Goal: Task Accomplishment & Management: Complete application form

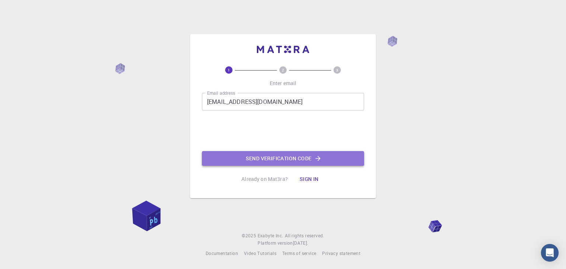
click at [258, 154] on button "Send verification code" at bounding box center [283, 158] width 162 height 15
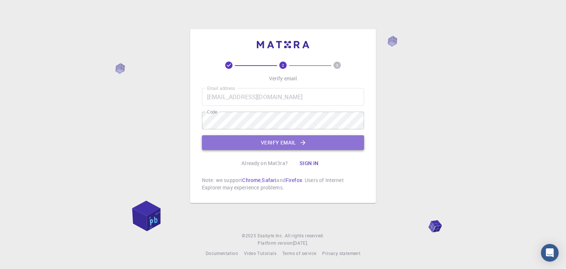
click at [287, 138] on button "Verify email" at bounding box center [283, 142] width 162 height 15
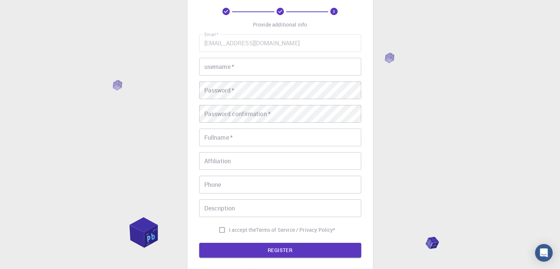
scroll to position [28, 0]
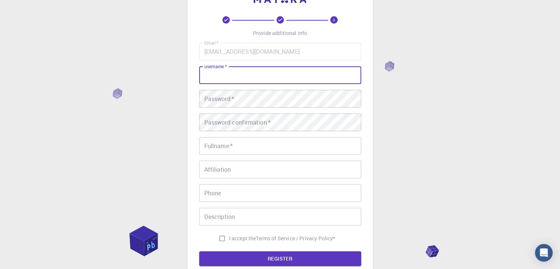
click at [225, 80] on input "username   *" at bounding box center [280, 75] width 162 height 18
type input "[PERSON_NAME]"
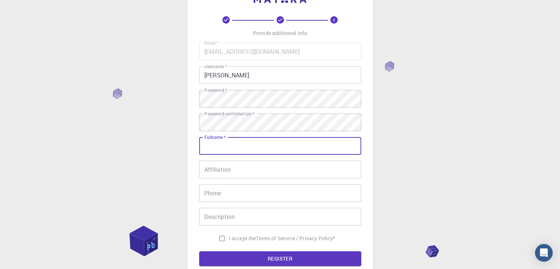
click at [214, 145] on input "Fullname   *" at bounding box center [280, 146] width 162 height 18
type input "[PERSON_NAME] [PERSON_NAME]"
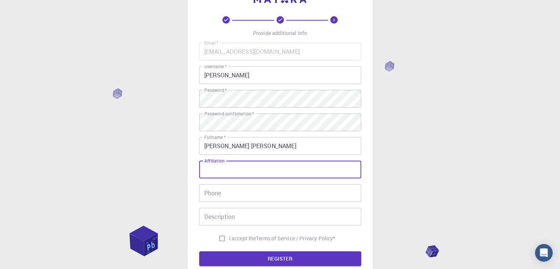
click at [209, 175] on input "Affiliation" at bounding box center [280, 170] width 162 height 18
type input "student"
click at [210, 186] on div "Phone Phone" at bounding box center [280, 193] width 162 height 18
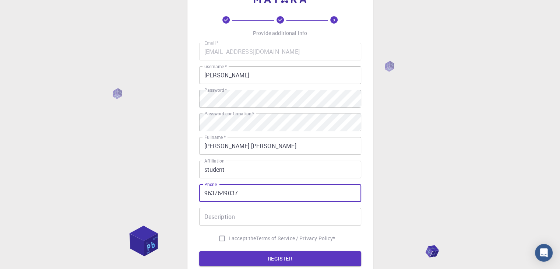
type input "9637649037"
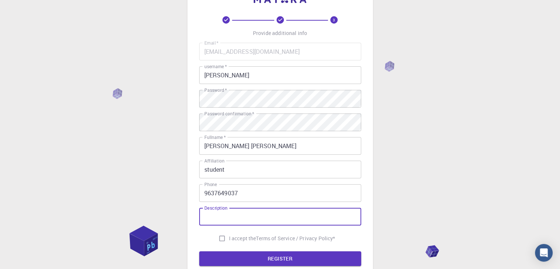
click at [217, 221] on input "Description" at bounding box center [280, 217] width 162 height 18
type input "-"
type input "student"
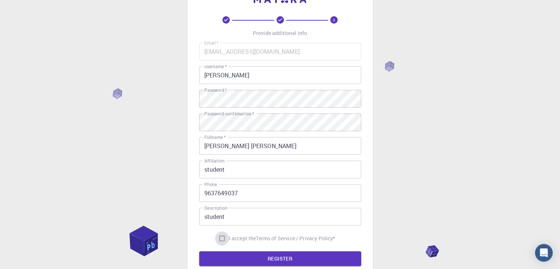
click at [221, 236] on input "I accept the Terms of Service / Privacy Policy *" at bounding box center [222, 238] width 14 height 14
checkbox input "true"
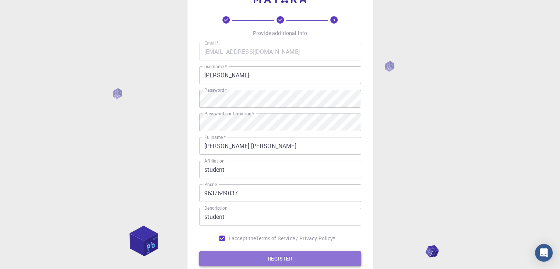
click at [237, 254] on button "REGISTER" at bounding box center [280, 258] width 162 height 15
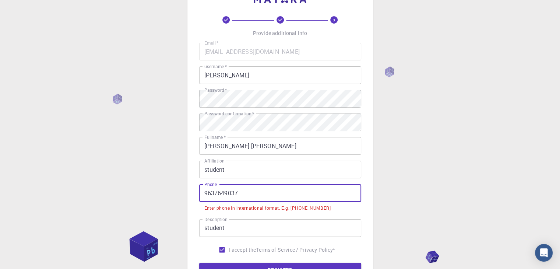
click at [204, 196] on input "9637649037" at bounding box center [280, 193] width 162 height 18
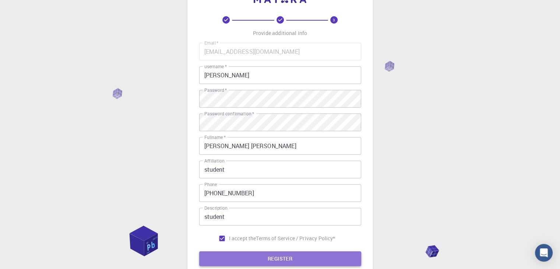
click at [233, 253] on button "REGISTER" at bounding box center [280, 258] width 162 height 15
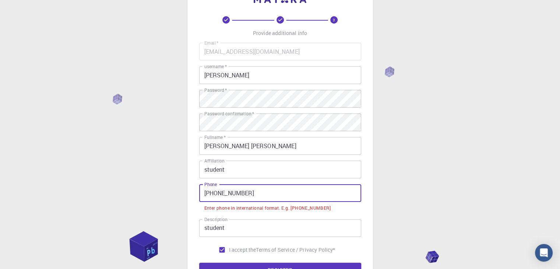
click at [216, 195] on input "[PHONE_NUMBER]" at bounding box center [280, 193] width 162 height 18
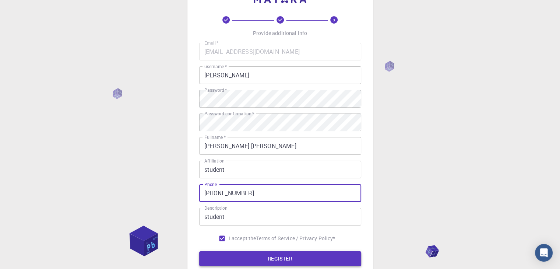
type input "[PHONE_NUMBER]"
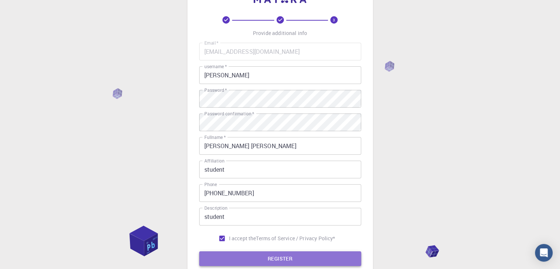
click at [247, 256] on button "REGISTER" at bounding box center [280, 258] width 162 height 15
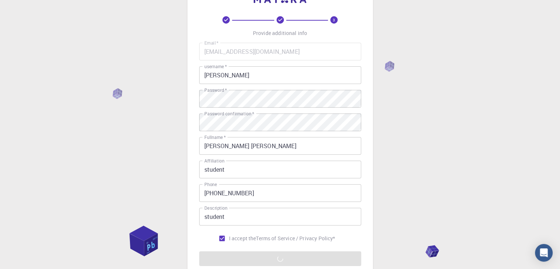
scroll to position [106, 0]
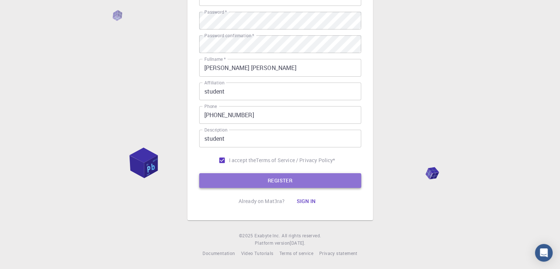
click at [276, 179] on button "REGISTER" at bounding box center [280, 180] width 162 height 15
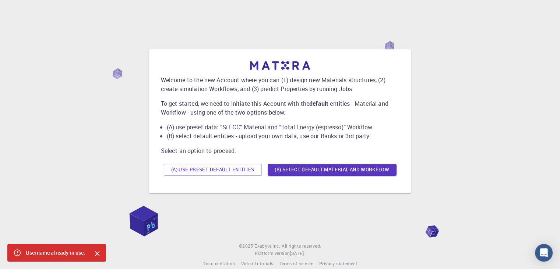
click at [493, 152] on div "Welcome to the new Account where you can (1) design new Materials structures, (…" at bounding box center [280, 121] width 542 height 201
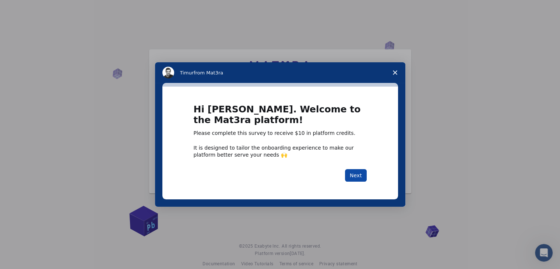
click at [355, 174] on button "Next" at bounding box center [356, 175] width 22 height 13
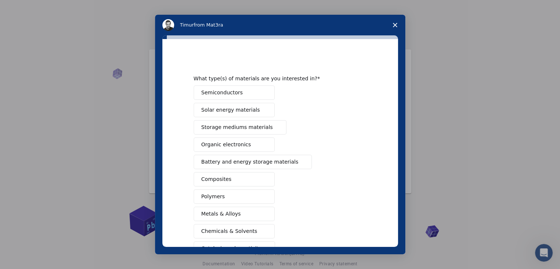
click at [393, 20] on span "Close survey" at bounding box center [395, 25] width 21 height 21
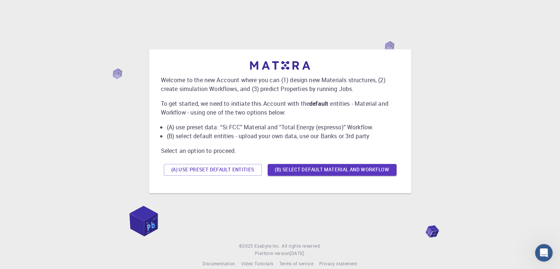
scroll to position [10, 0]
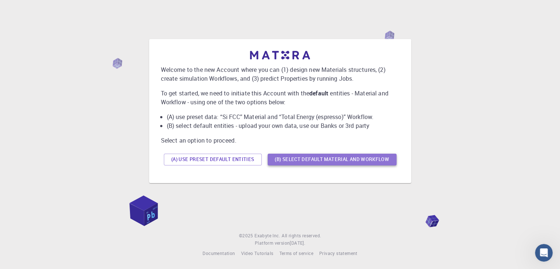
click at [292, 160] on button "(B) Select default material and workflow" at bounding box center [332, 160] width 129 height 12
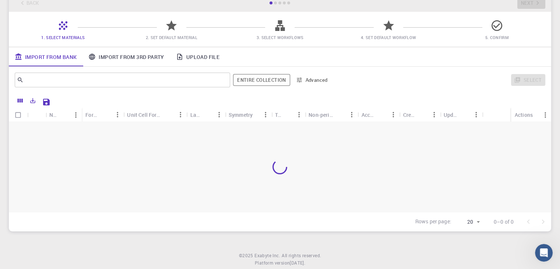
scroll to position [46, 0]
click at [146, 59] on link "Import From 3rd Party" at bounding box center [125, 56] width 87 height 19
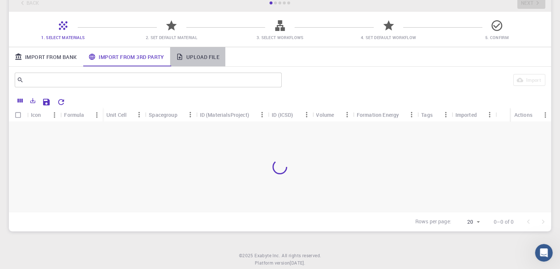
click at [190, 58] on link "Upload File" at bounding box center [197, 56] width 55 height 19
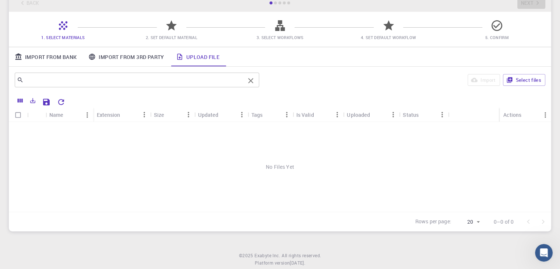
click at [170, 74] on div "​" at bounding box center [137, 80] width 245 height 15
